Goal: Find specific fact: Find specific fact

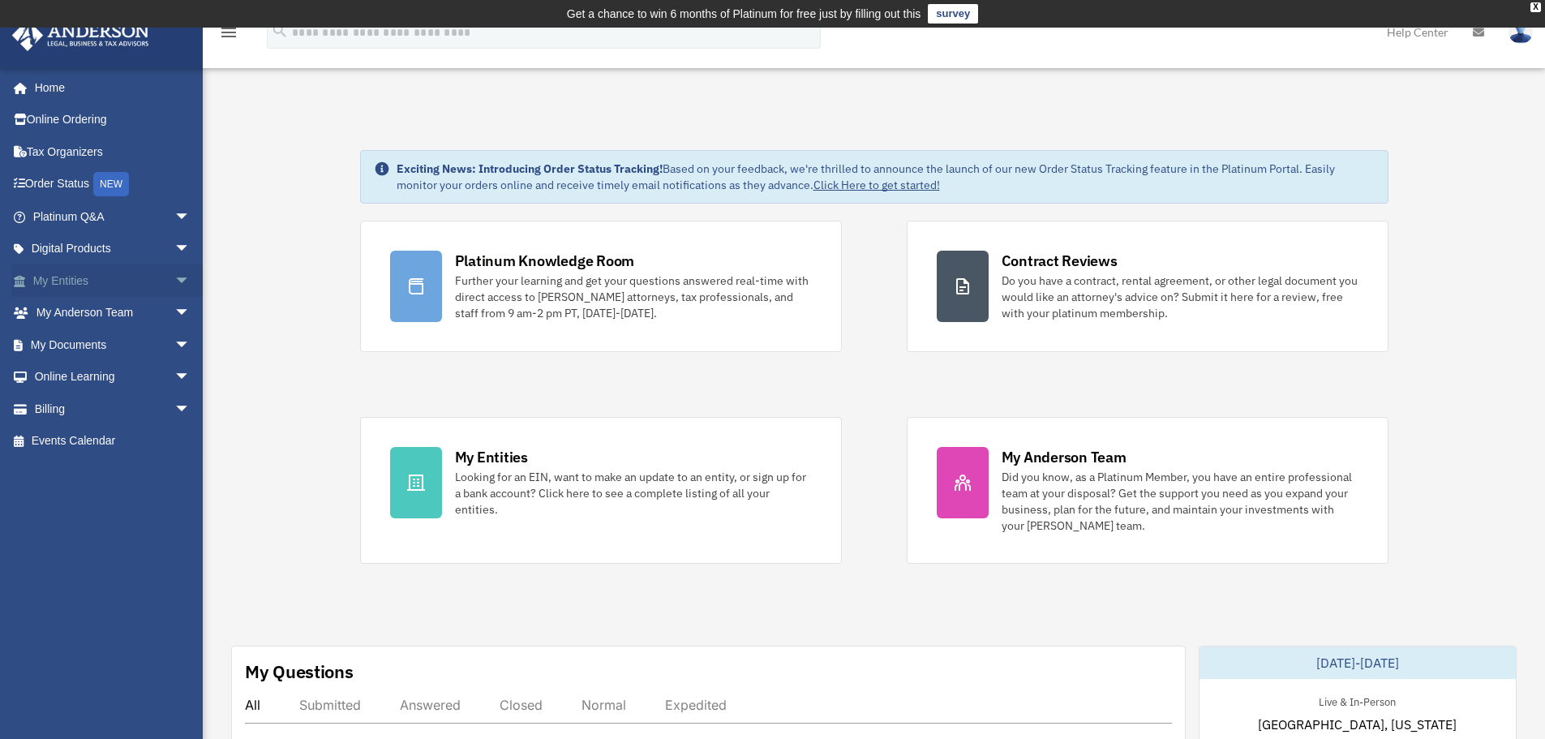
click at [174, 281] on span "arrow_drop_down" at bounding box center [190, 280] width 32 height 33
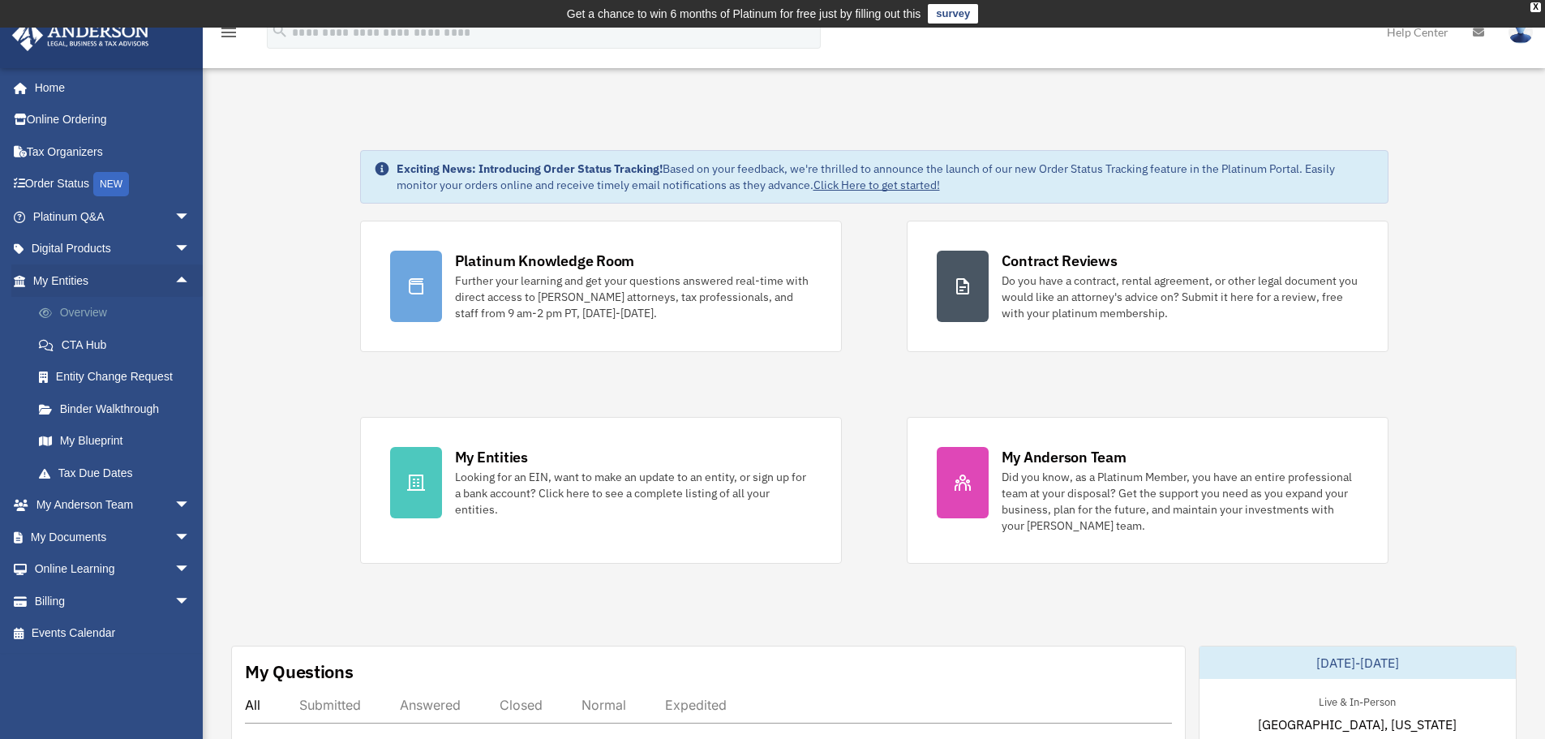
click at [90, 313] on link "Overview" at bounding box center [119, 313] width 192 height 32
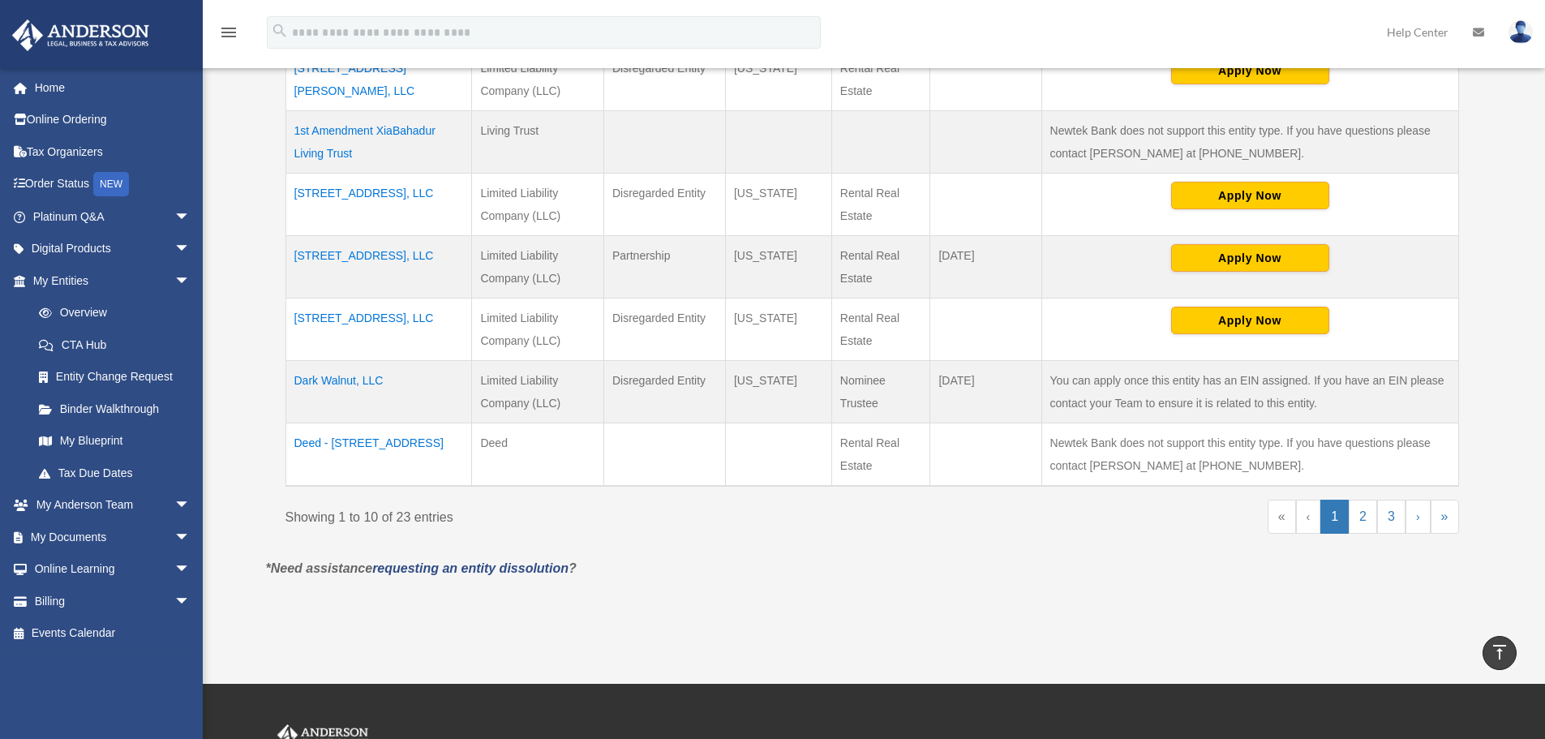
scroll to position [730, 0]
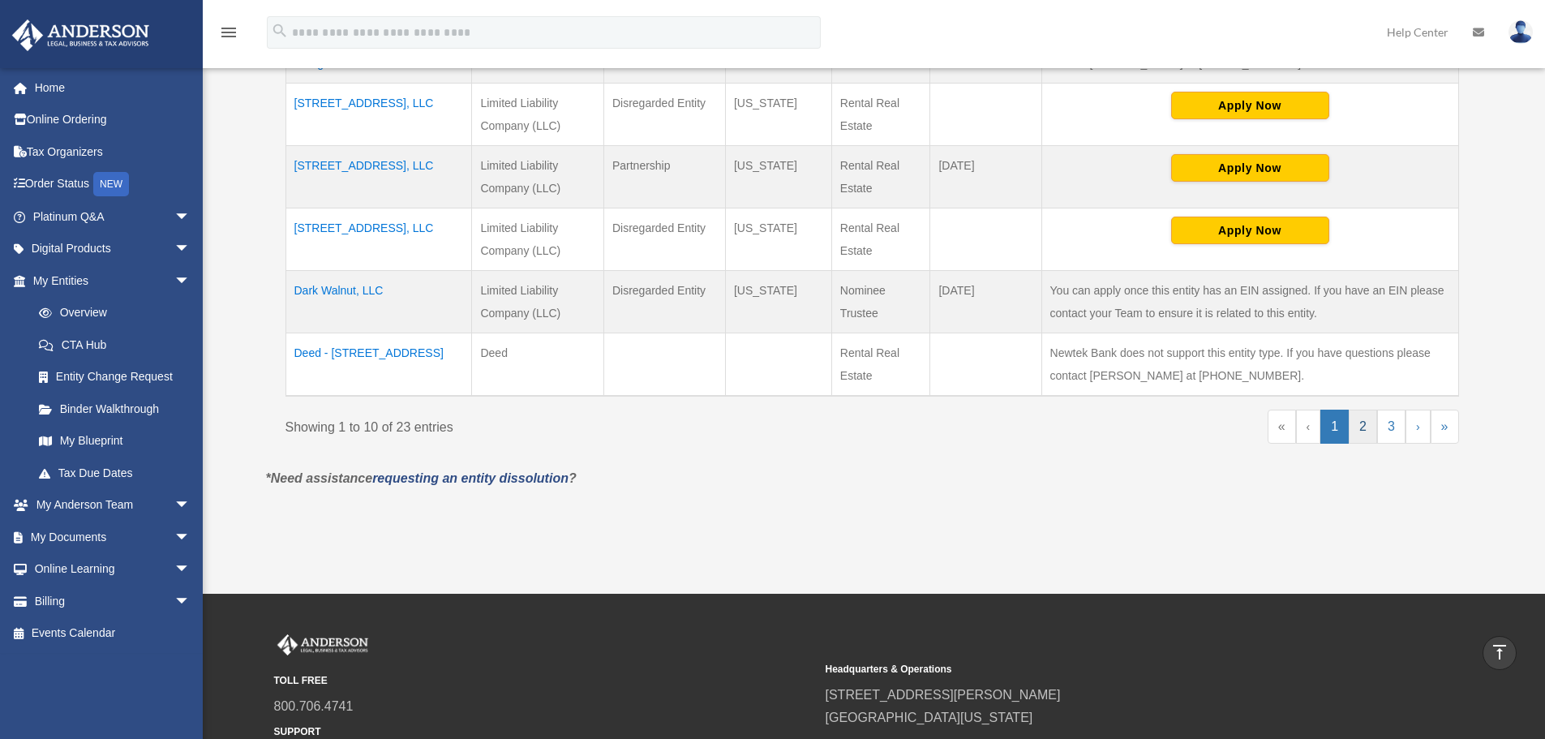
click at [1367, 429] on link "2" at bounding box center [1363, 427] width 28 height 34
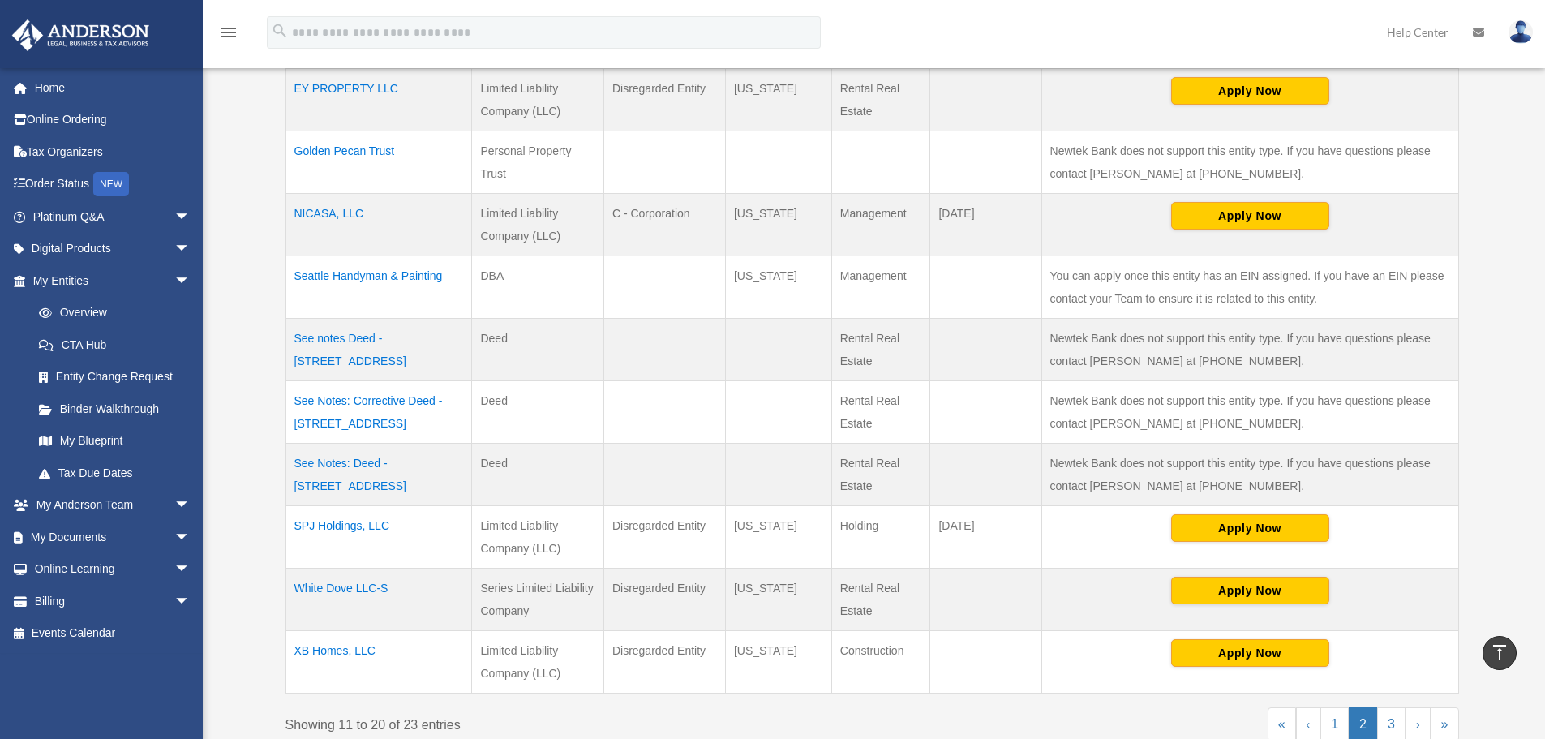
scroll to position [406, 0]
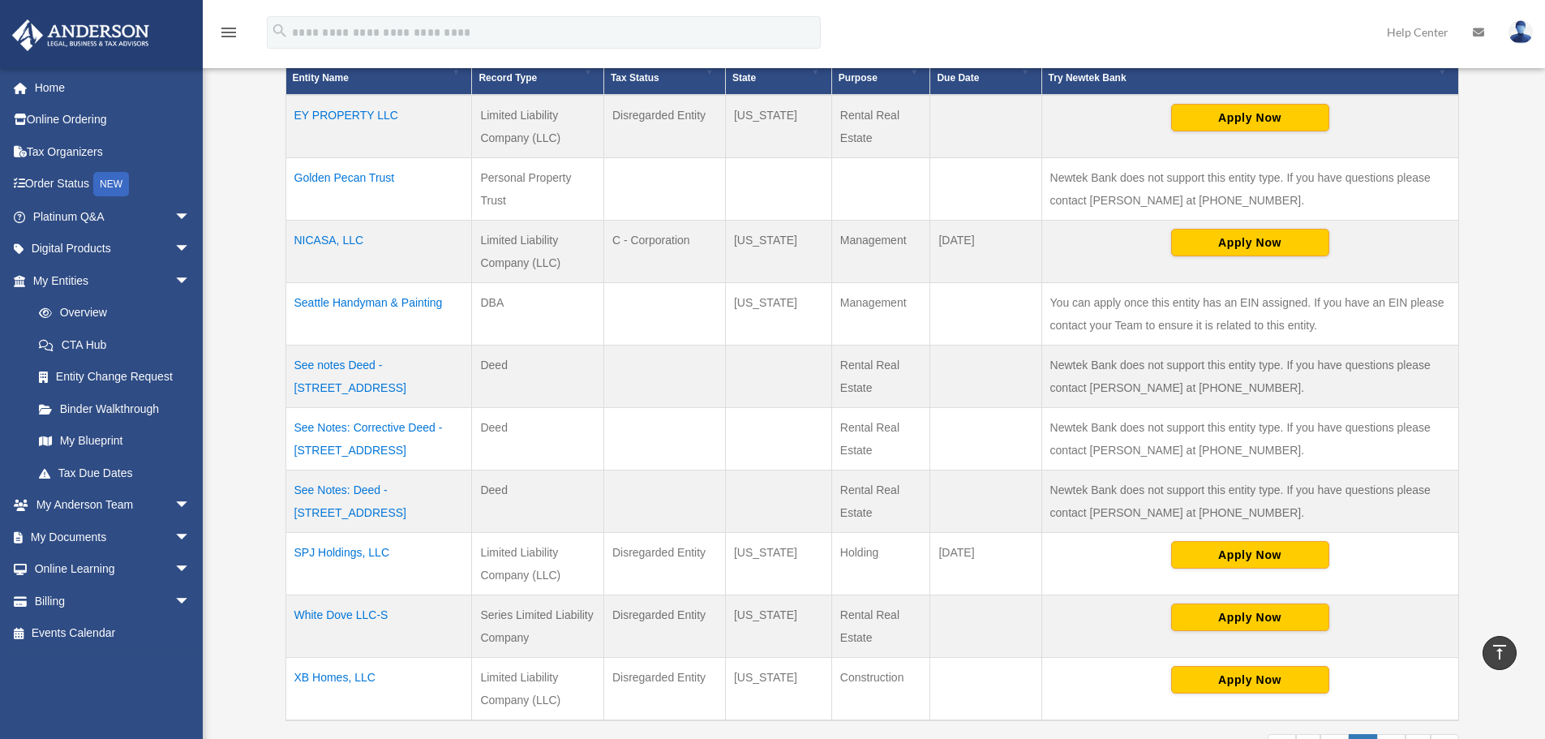
click at [374, 119] on td "EY PROPERTY LLC" at bounding box center [379, 126] width 187 height 63
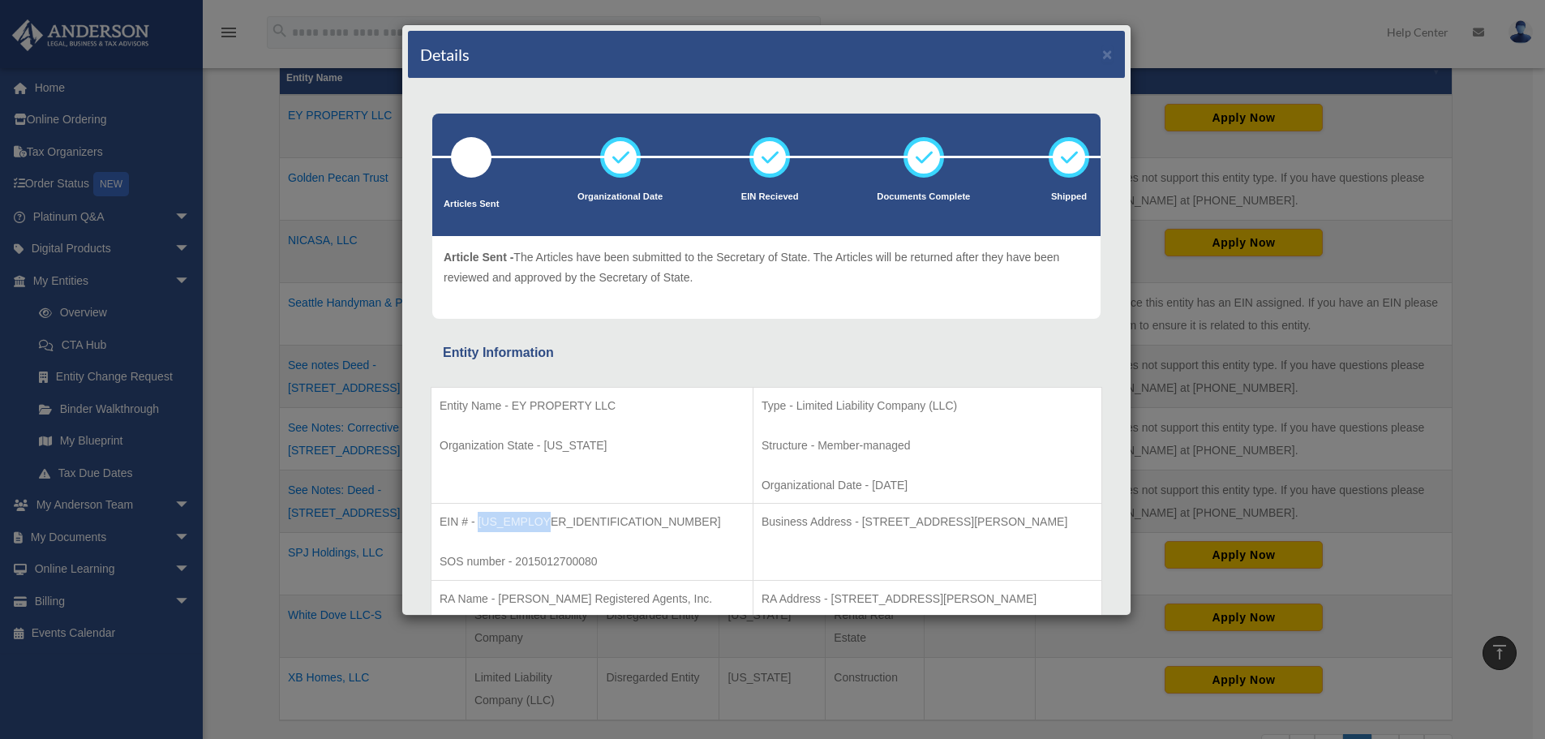
drag, startPoint x: 548, startPoint y: 530, endPoint x: 479, endPoint y: 523, distance: 70.1
click at [479, 523] on p "EIN # - 26-4258293" at bounding box center [592, 522] width 305 height 20
copy p "26-4258293"
click at [251, 438] on div "Details × Articles Sent Organizational Date" at bounding box center [772, 369] width 1545 height 739
